Goal: Understand process/instructions: Learn how to perform a task or action

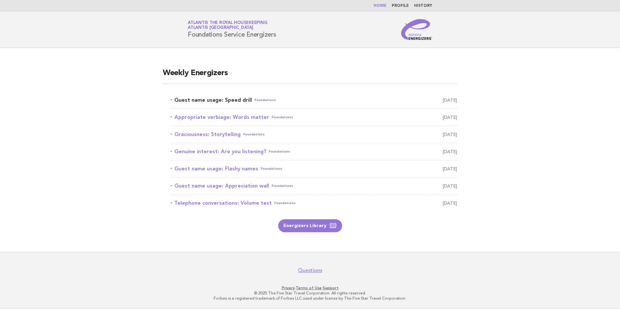
click at [239, 102] on link "Guest name usage: Speed drill Foundations [DATE]" at bounding box center [314, 100] width 287 height 9
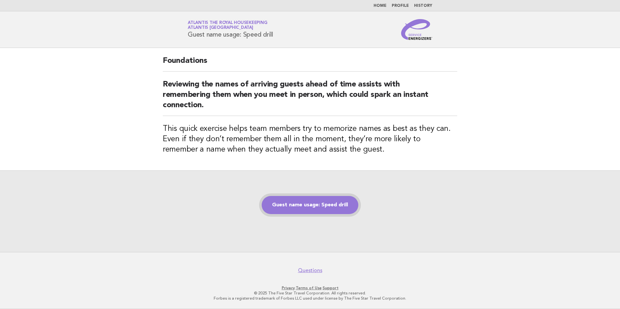
click at [315, 203] on link "Guest name usage: Speed drill" at bounding box center [310, 205] width 97 height 18
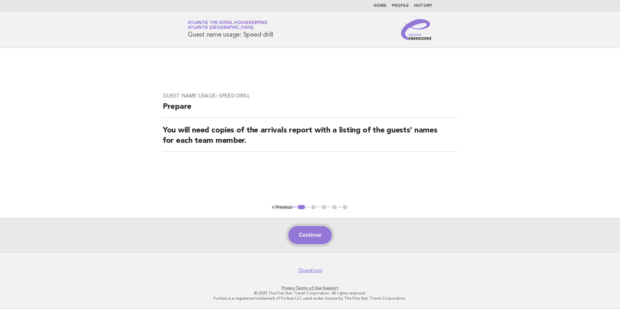
click at [321, 235] on button "Continue" at bounding box center [309, 235] width 43 height 18
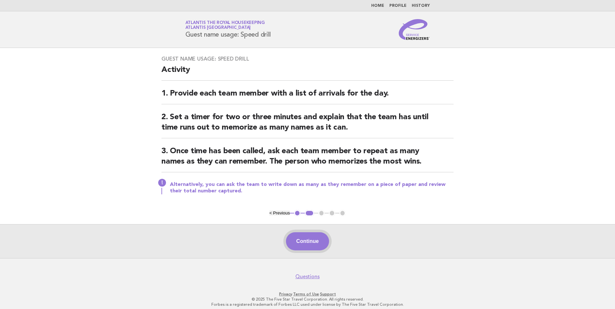
click at [304, 239] on button "Continue" at bounding box center [307, 241] width 43 height 18
